Goal: Information Seeking & Learning: Learn about a topic

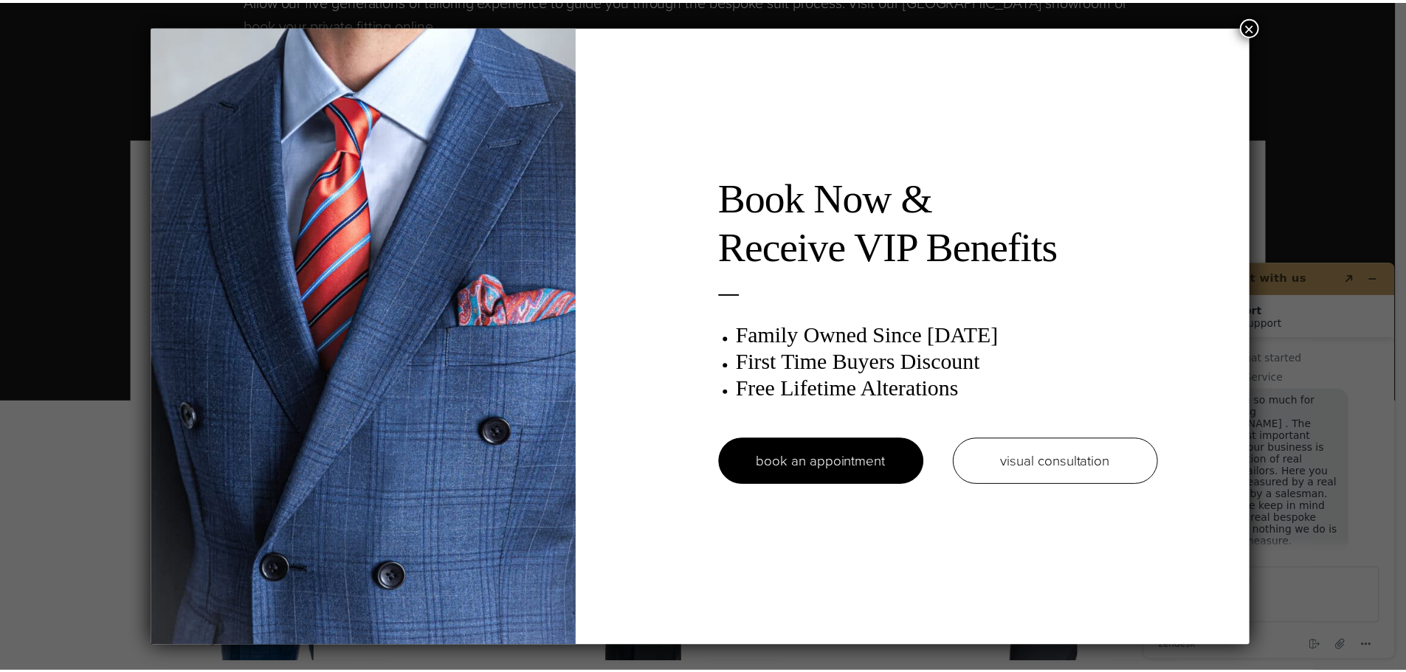
scroll to position [18, 0]
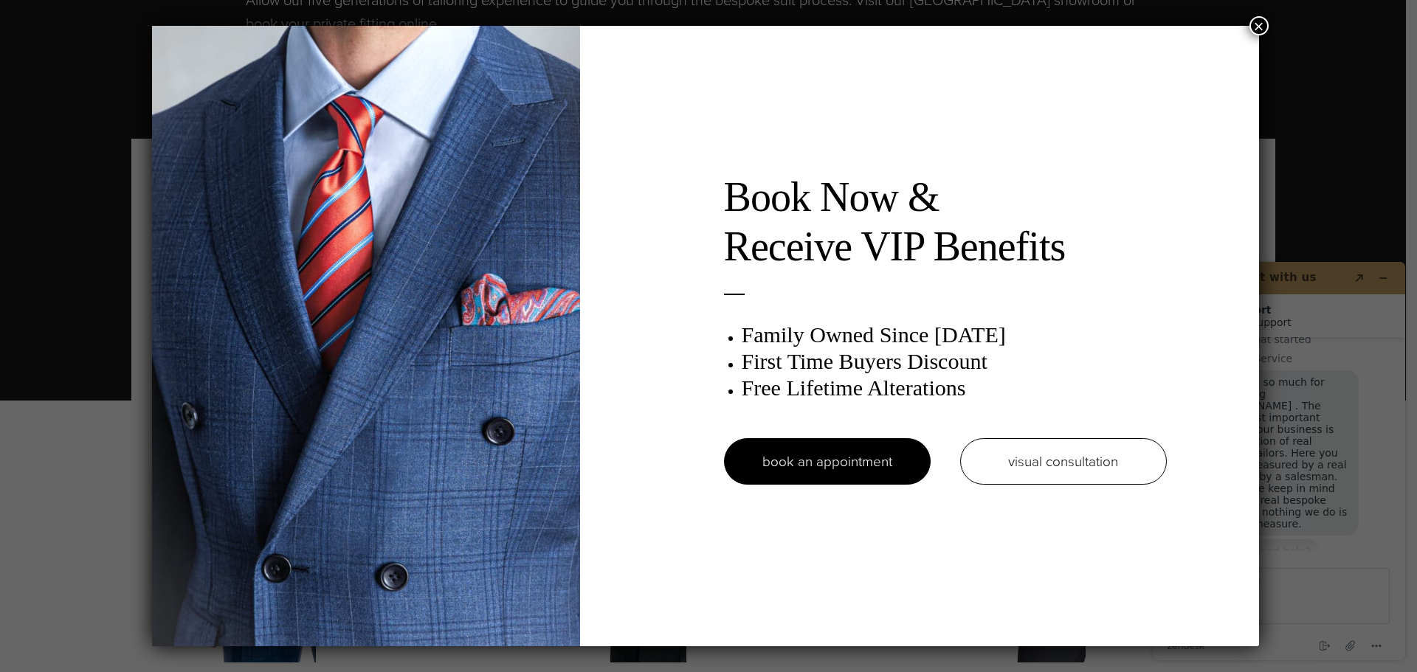
click at [1254, 30] on button "×" at bounding box center [1258, 25] width 19 height 19
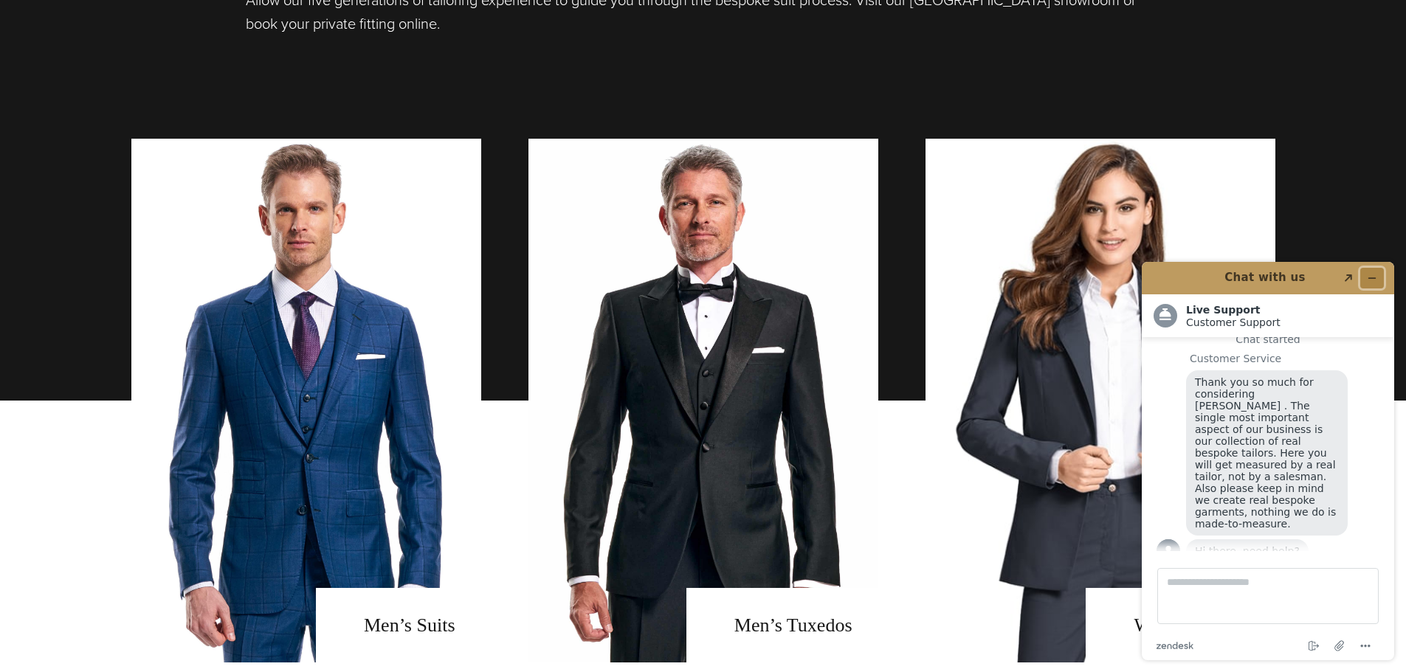
click at [1382, 277] on button "Minimize widget" at bounding box center [1372, 278] width 24 height 21
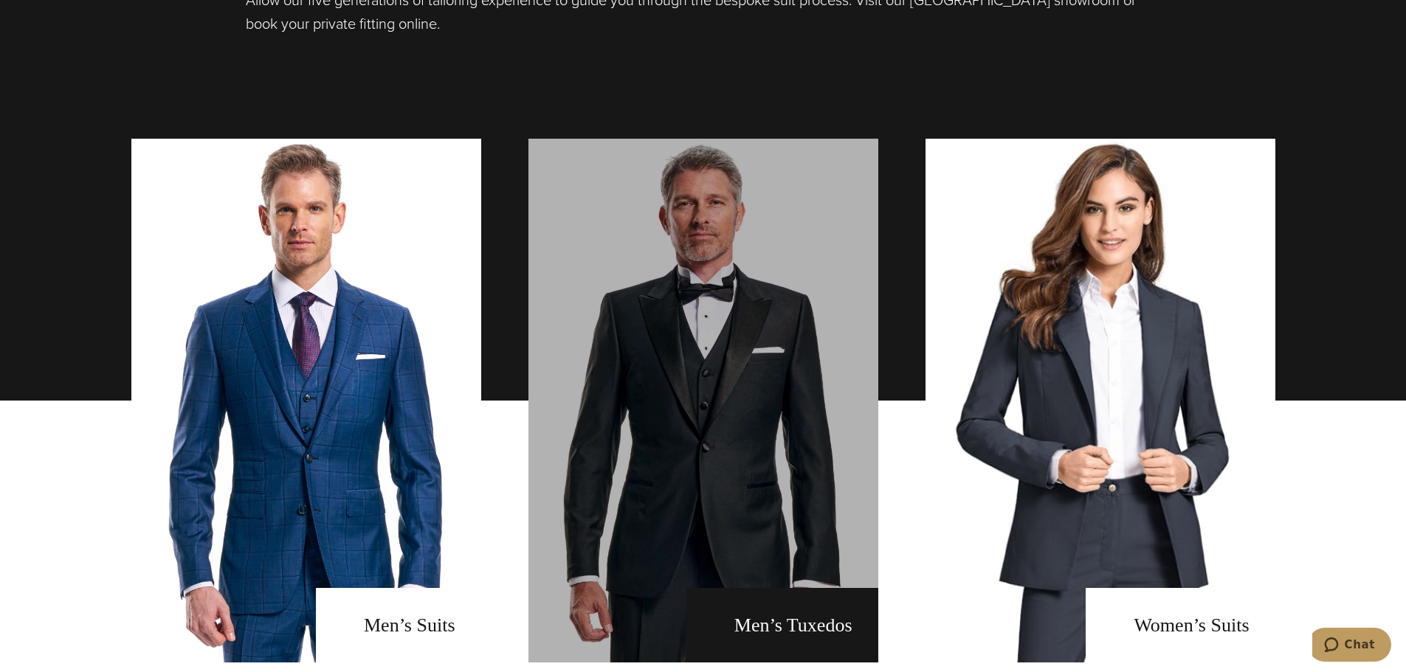
click at [727, 379] on link "men's tuxedos" at bounding box center [703, 401] width 350 height 524
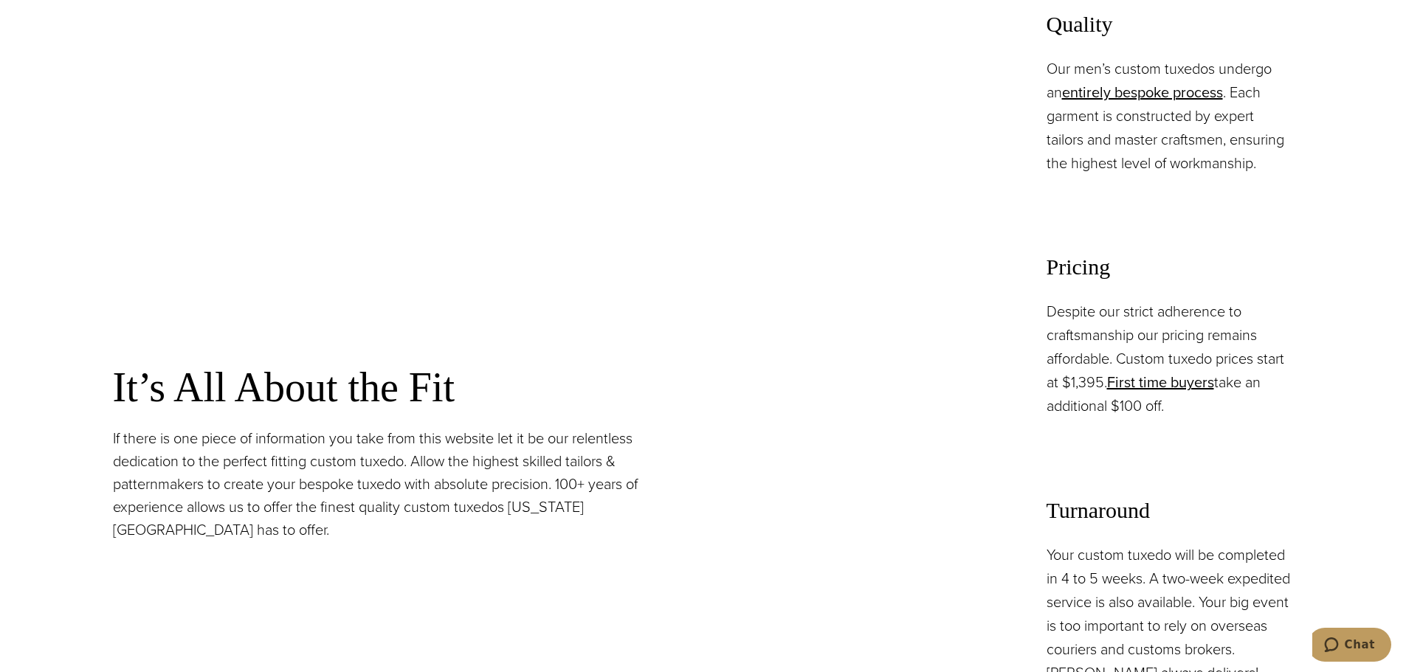
scroll to position [1180, 0]
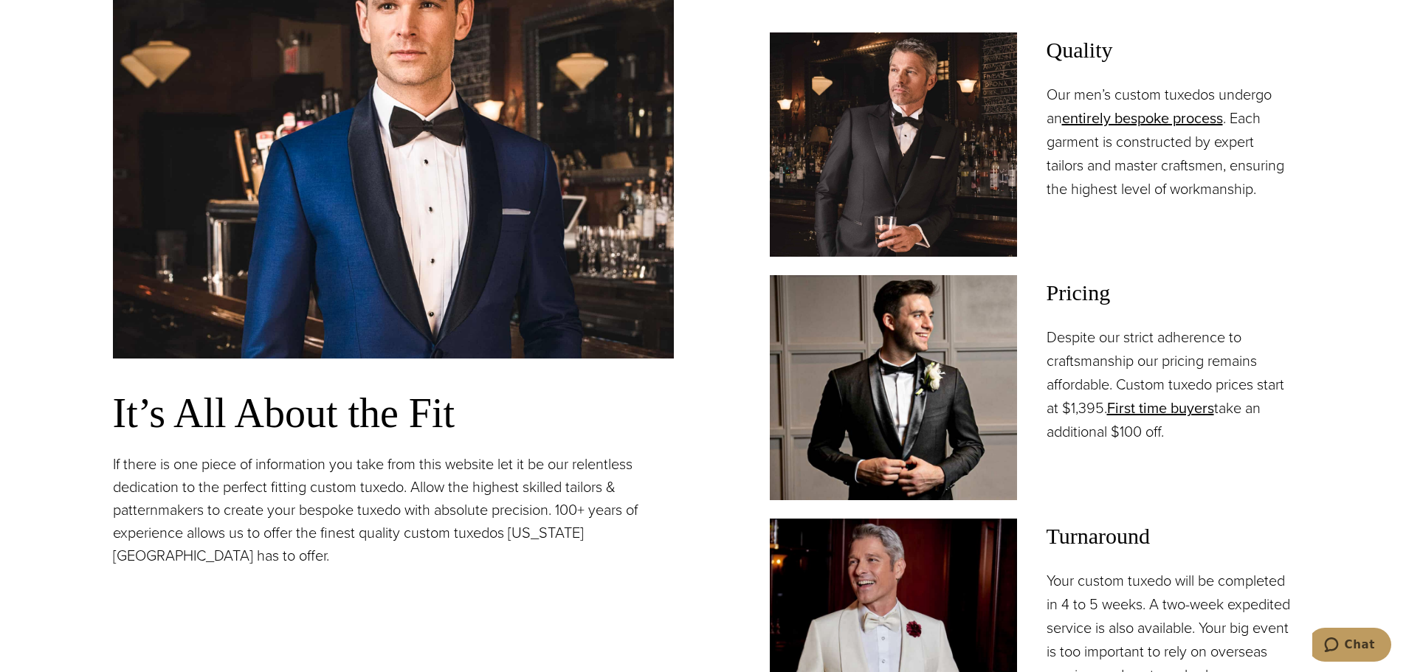
click at [693, 381] on div "It’s All About the Fit If there is one piece of information you take from this …" at bounding box center [703, 327] width 1180 height 832
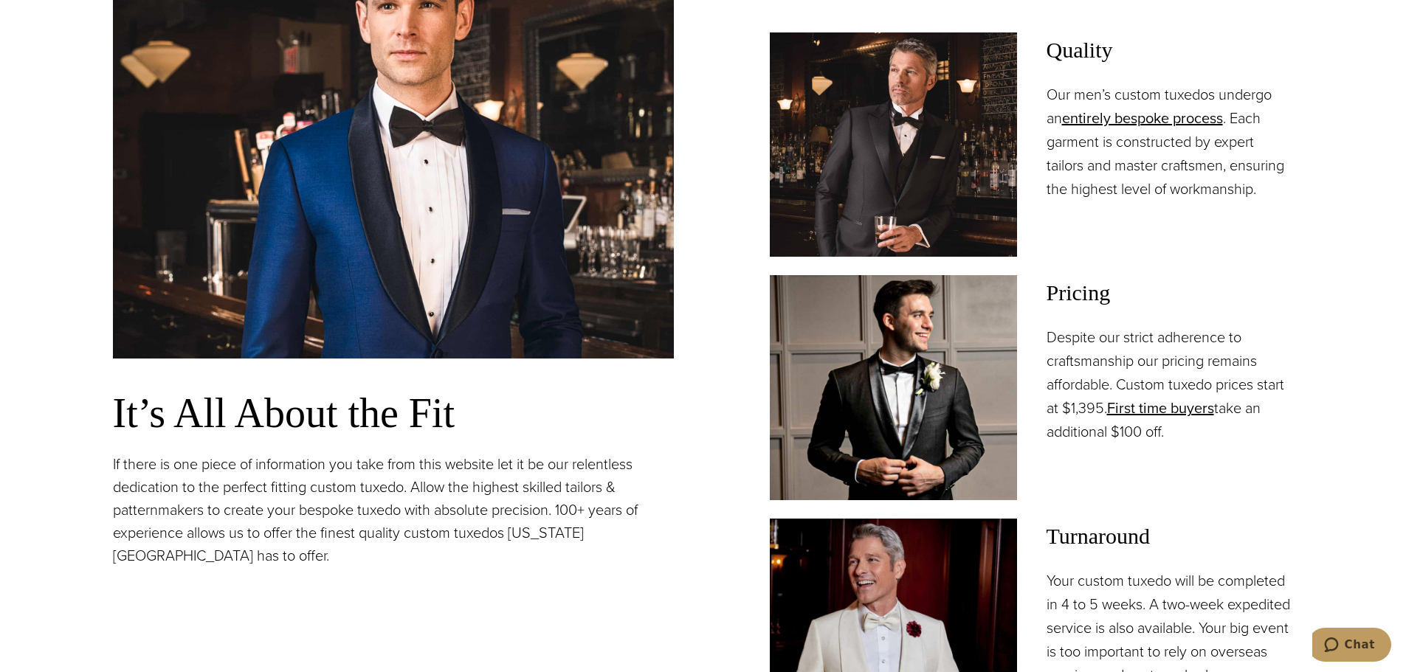
click at [693, 381] on div "It’s All About the Fit If there is one piece of information you take from this …" at bounding box center [703, 327] width 1180 height 832
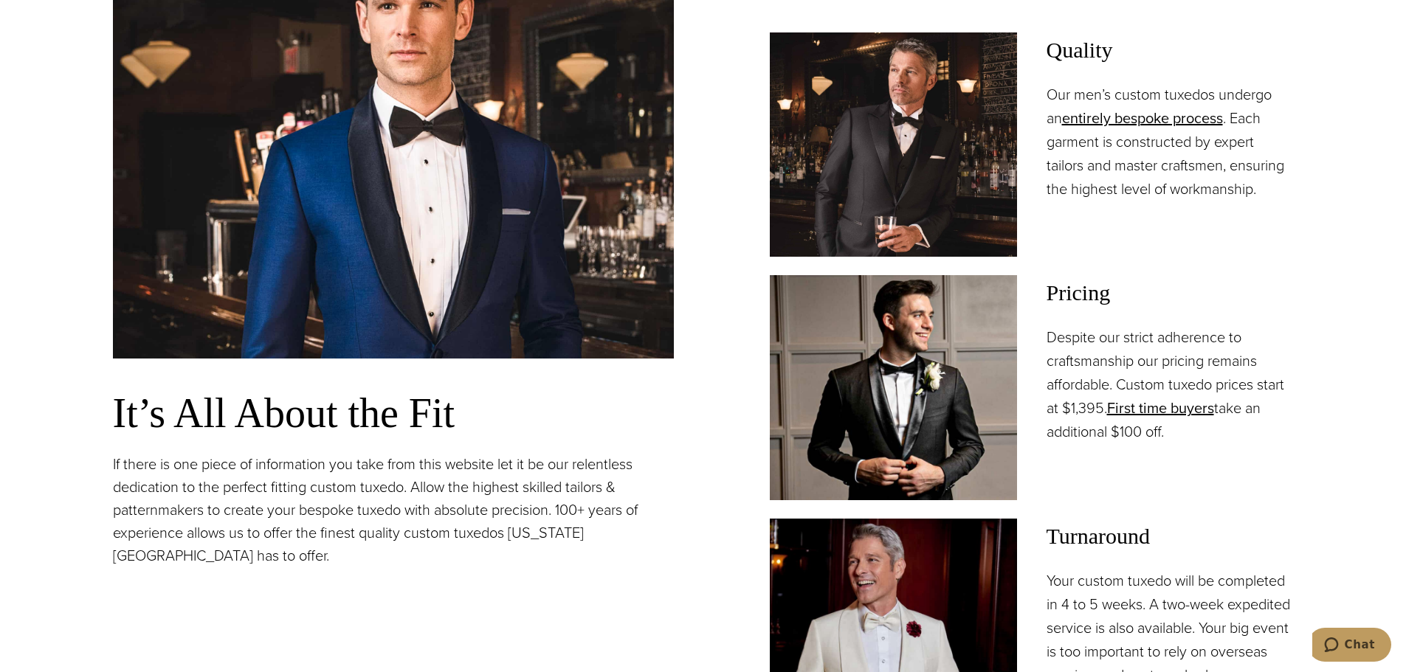
click at [693, 381] on div "It’s All About the Fit If there is one piece of information you take from this …" at bounding box center [703, 327] width 1180 height 832
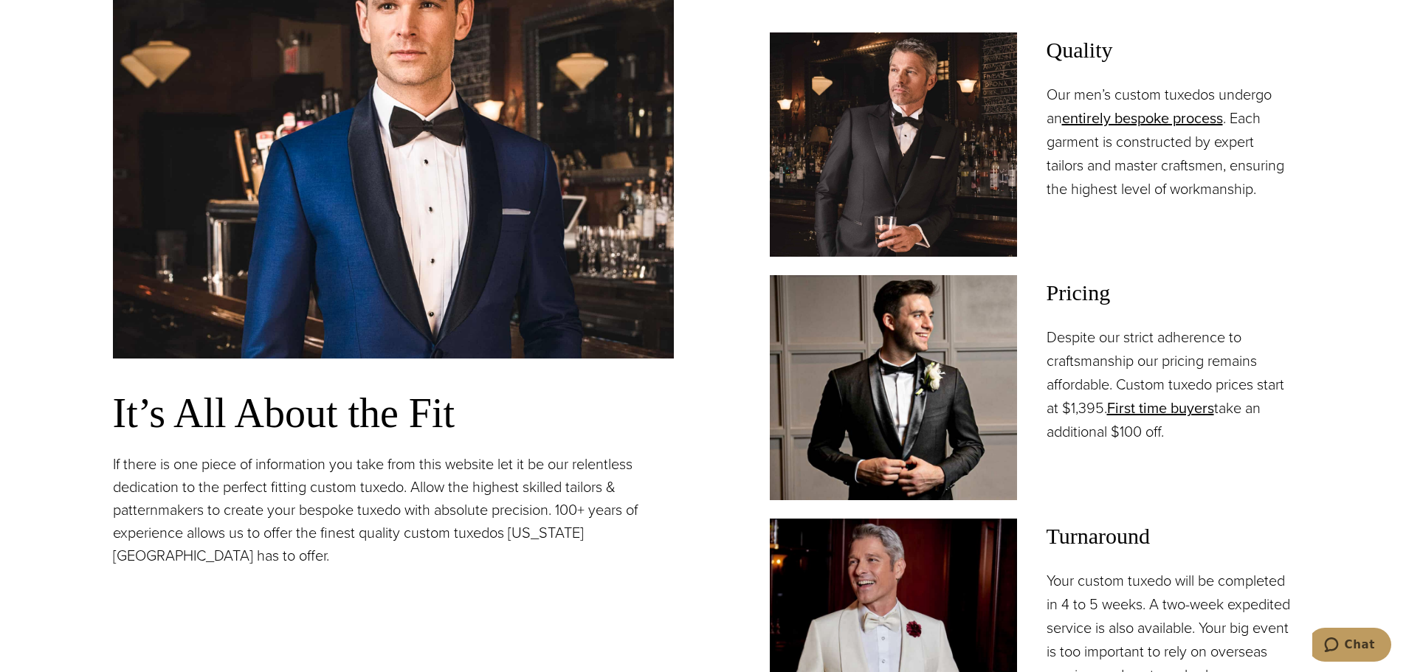
click at [693, 381] on div "It’s All About the Fit If there is one piece of information you take from this …" at bounding box center [703, 327] width 1180 height 832
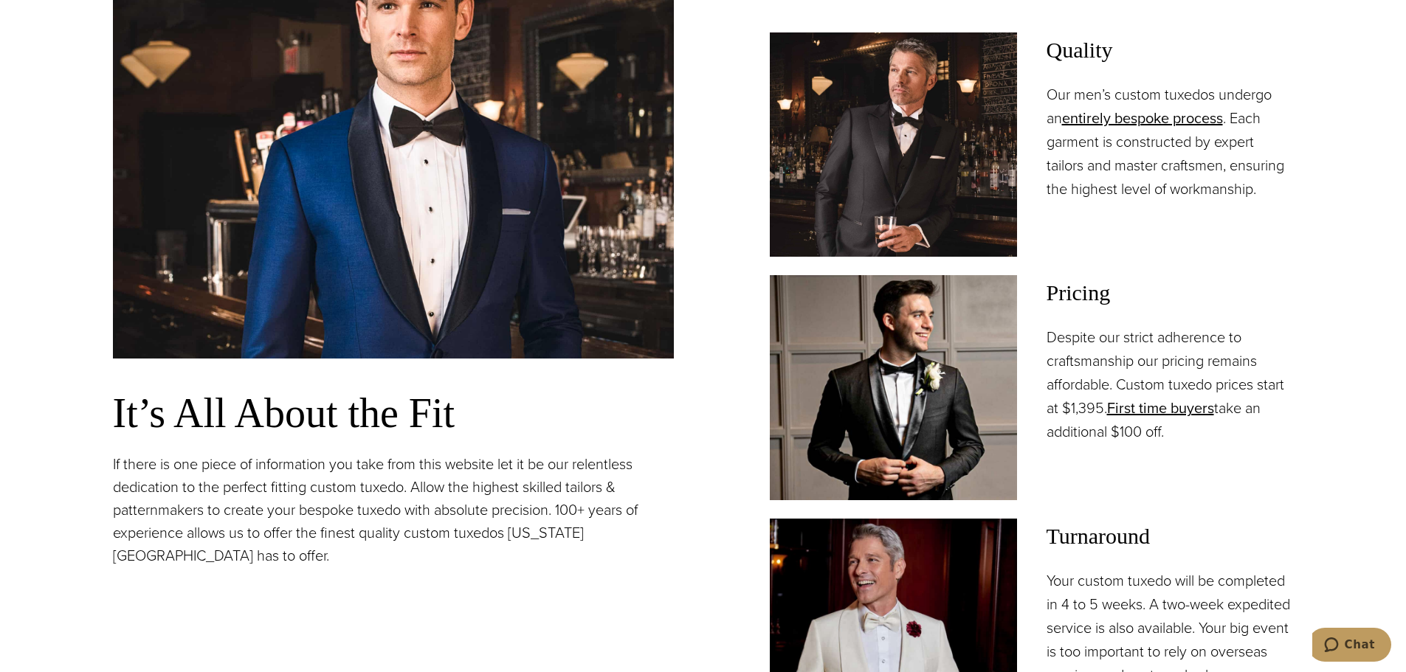
click at [693, 381] on div "It’s All About the Fit If there is one piece of information you take from this …" at bounding box center [703, 327] width 1180 height 832
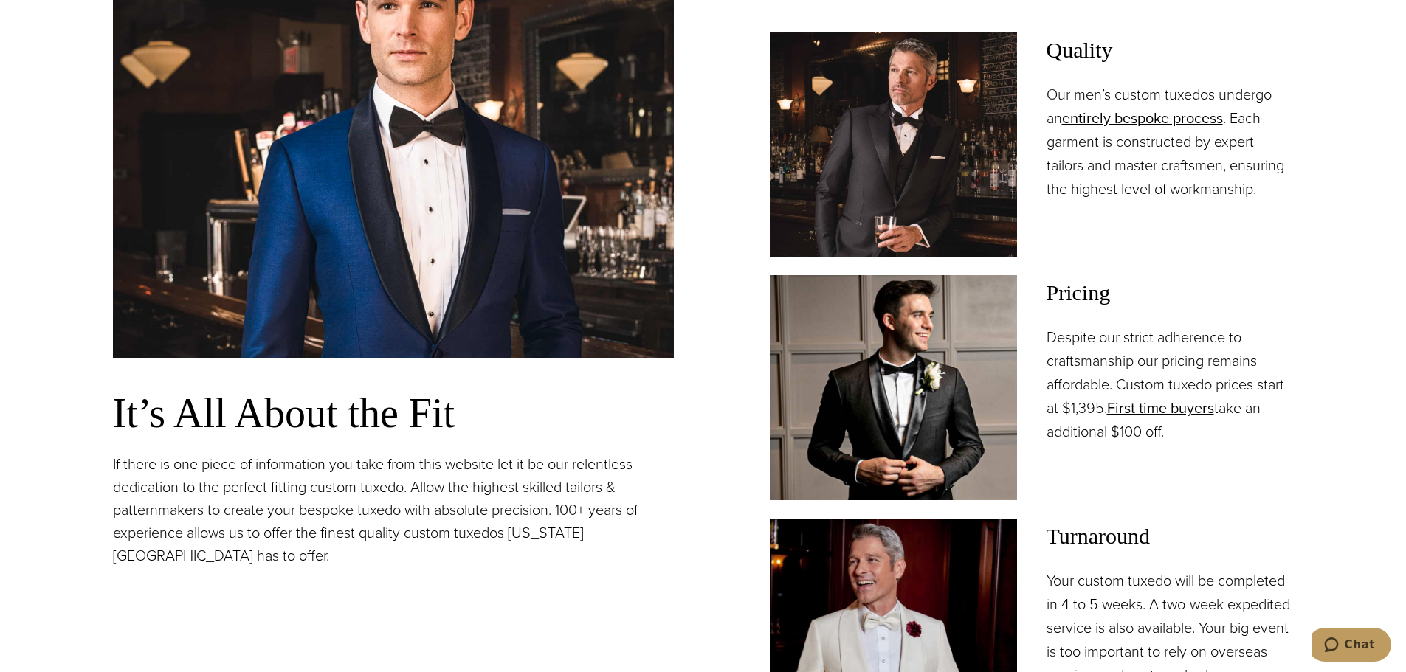
click at [693, 381] on div "It’s All About the Fit If there is one piece of information you take from this …" at bounding box center [703, 327] width 1180 height 832
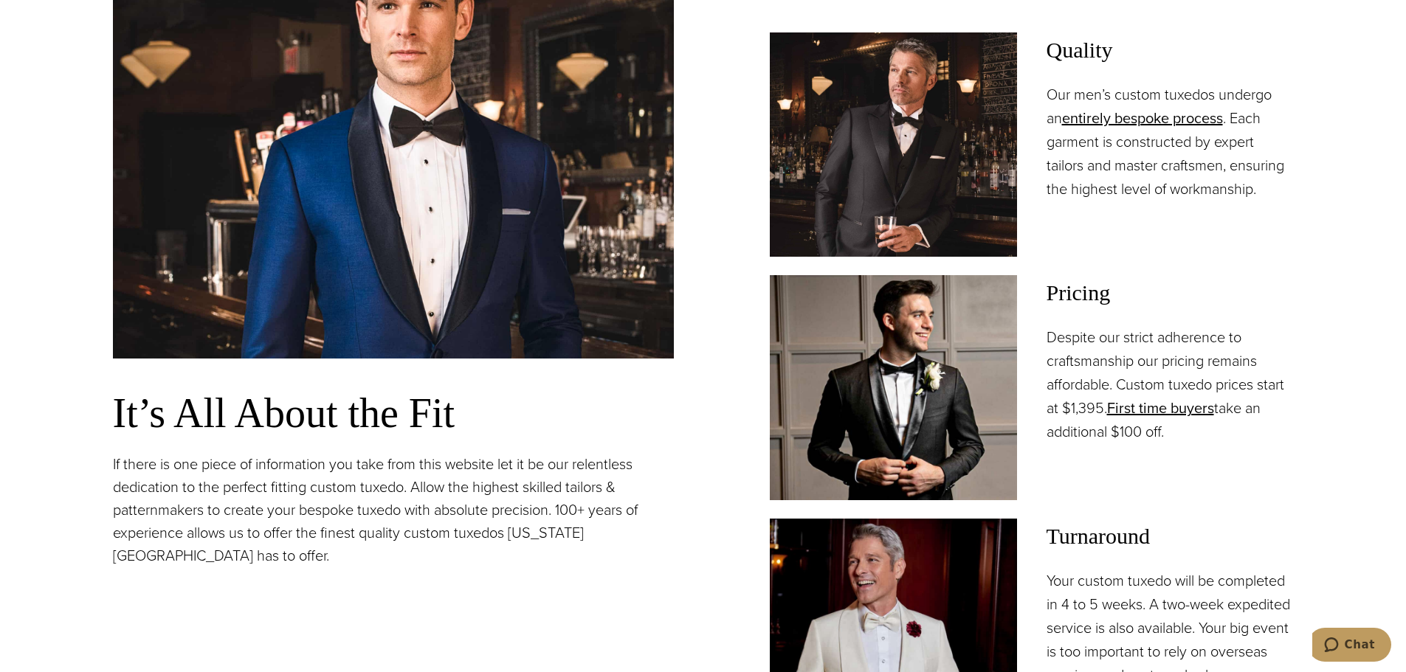
click at [693, 381] on div "It’s All About the Fit If there is one piece of information you take from this …" at bounding box center [703, 327] width 1180 height 832
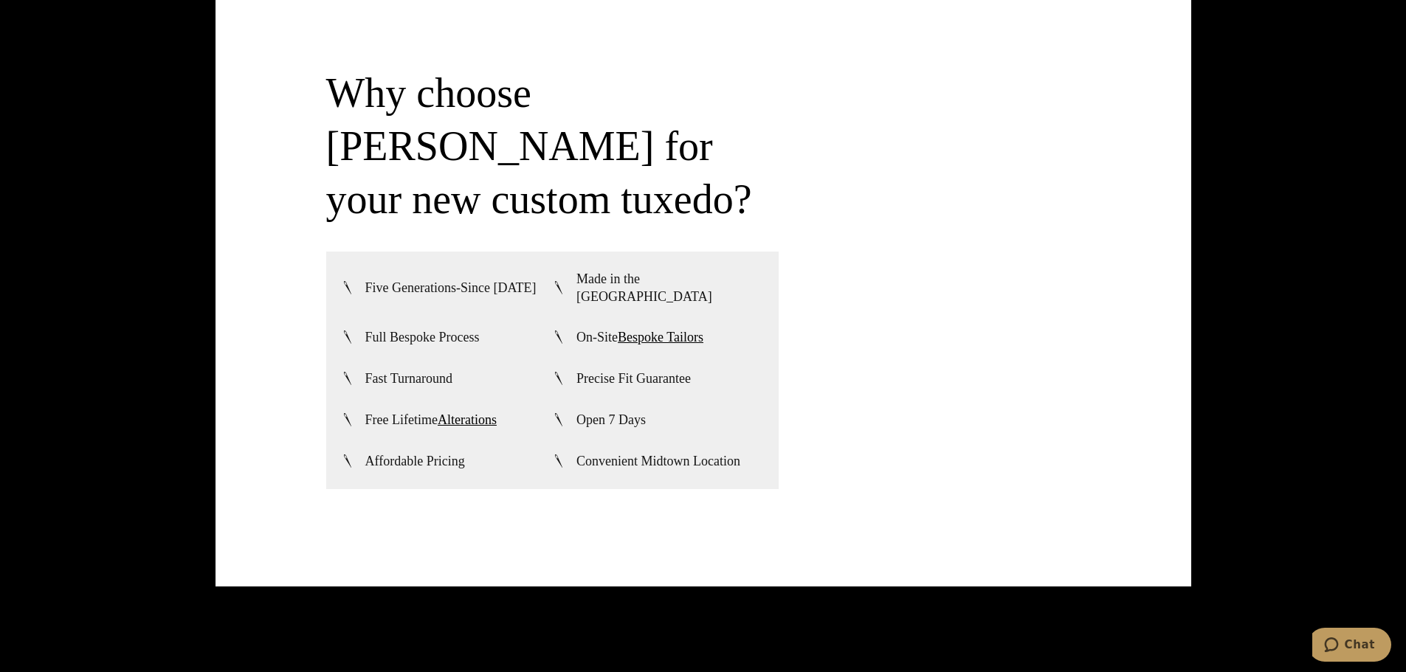
scroll to position [3837, 0]
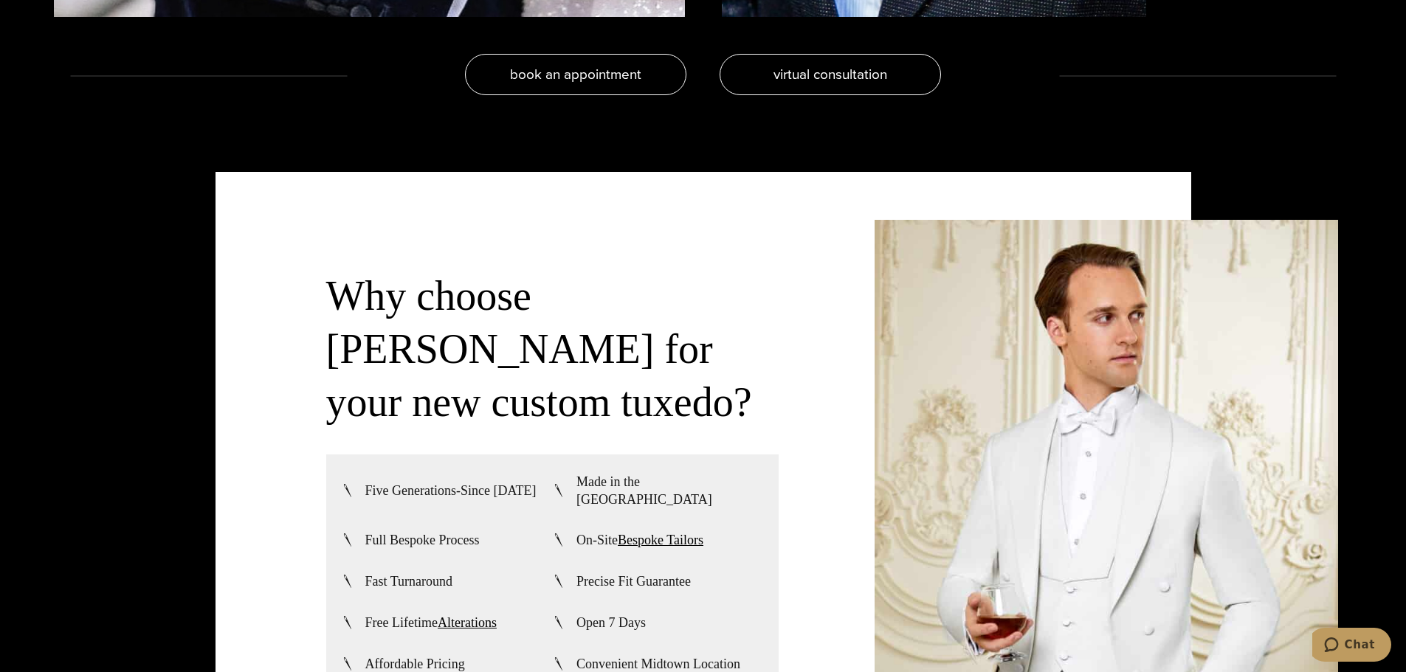
click at [432, 497] on span "Five Generations-Since [DATE]" at bounding box center [450, 491] width 171 height 18
click at [522, 572] on li "Fast Turnaround" at bounding box center [447, 581] width 212 height 19
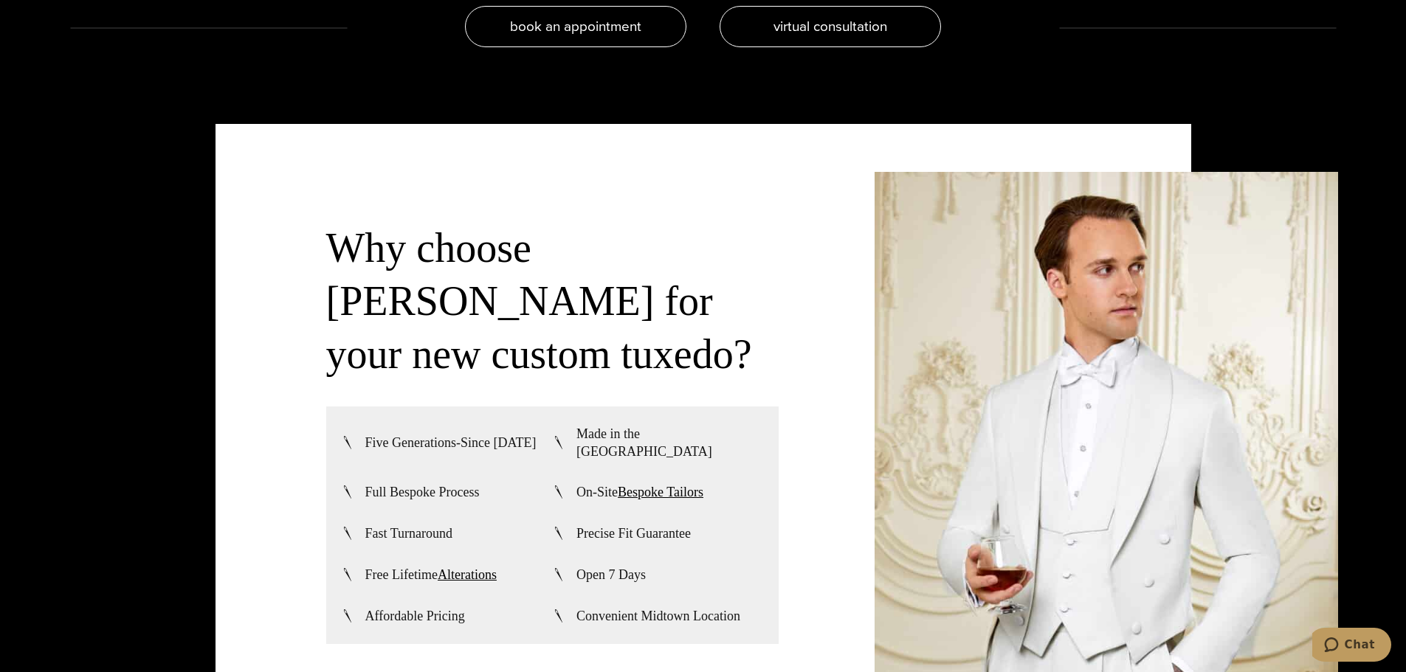
scroll to position [3910, 0]
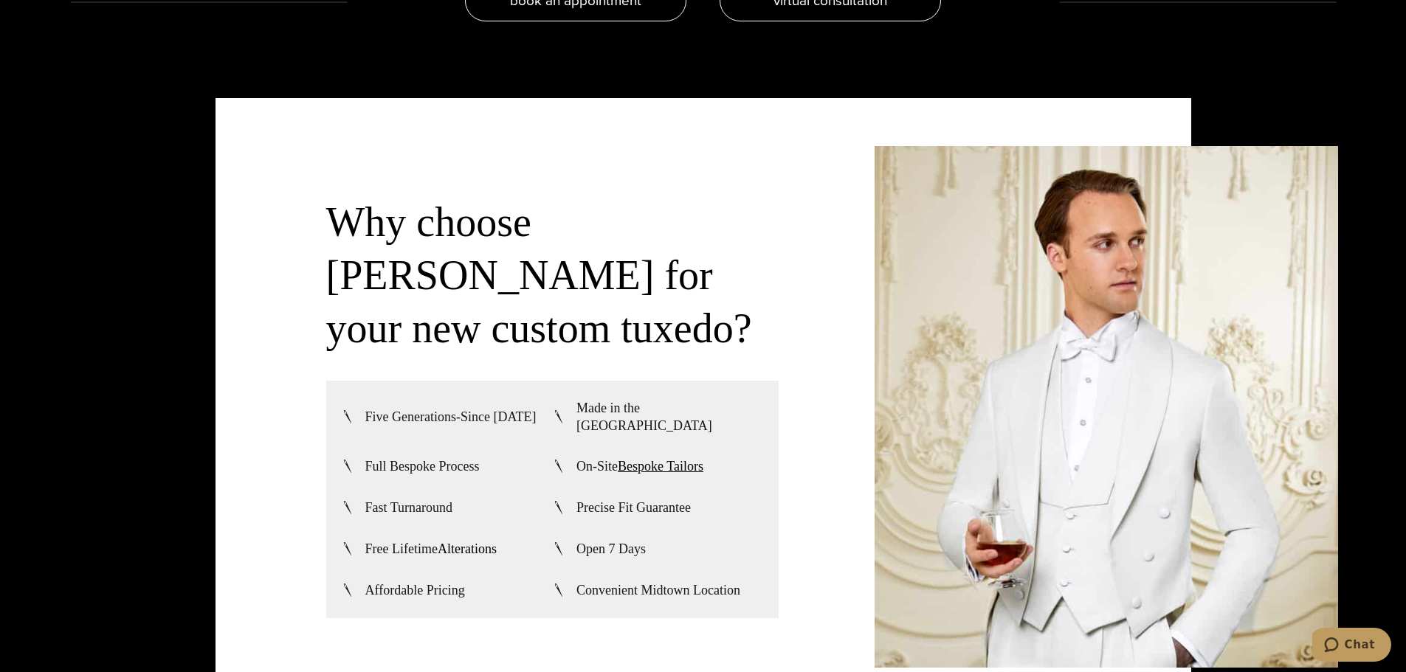
click at [485, 544] on link "Alterations" at bounding box center [467, 549] width 59 height 15
